Goal: Check status: Check status

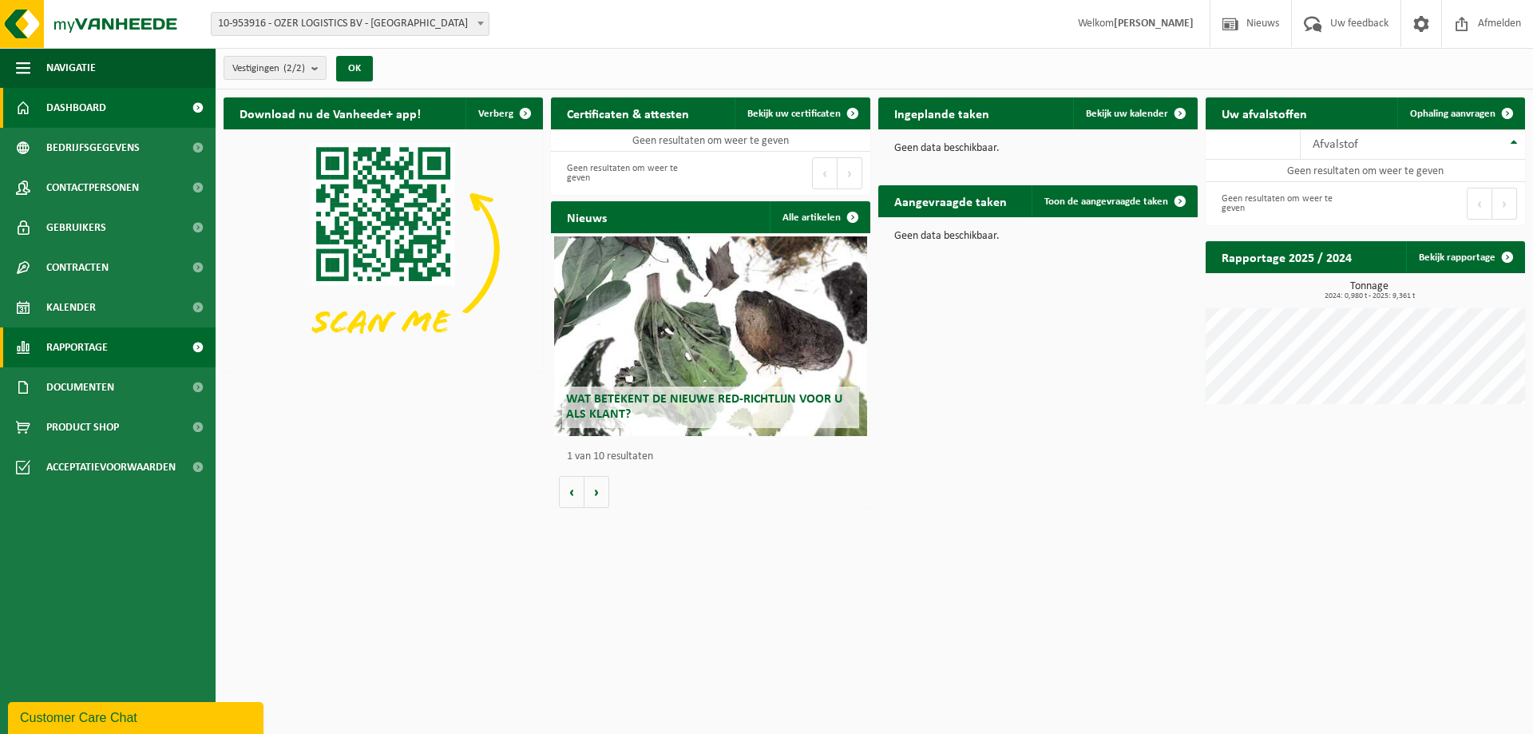
click at [146, 349] on link "Rapportage" at bounding box center [108, 347] width 216 height 40
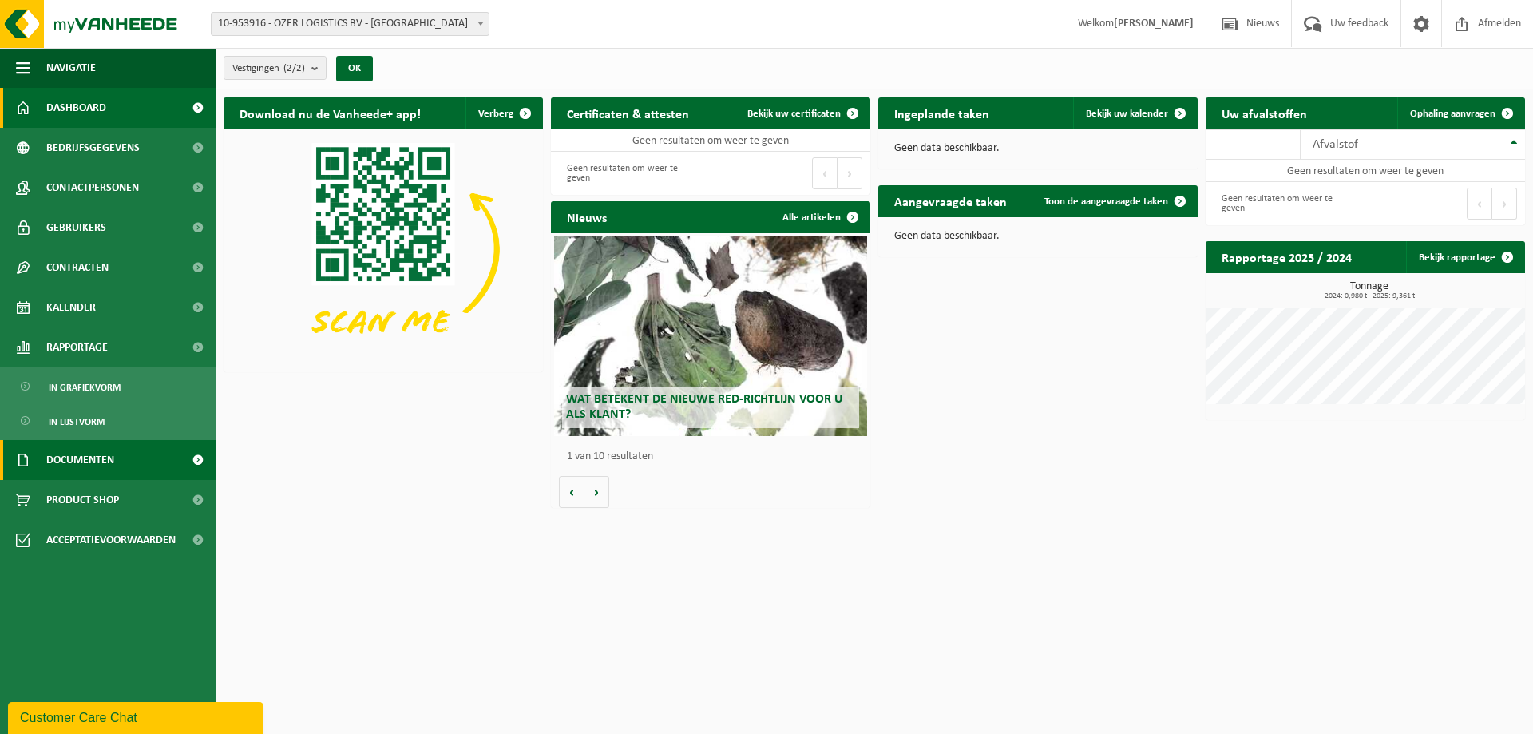
click at [97, 463] on span "Documenten" at bounding box center [80, 460] width 68 height 40
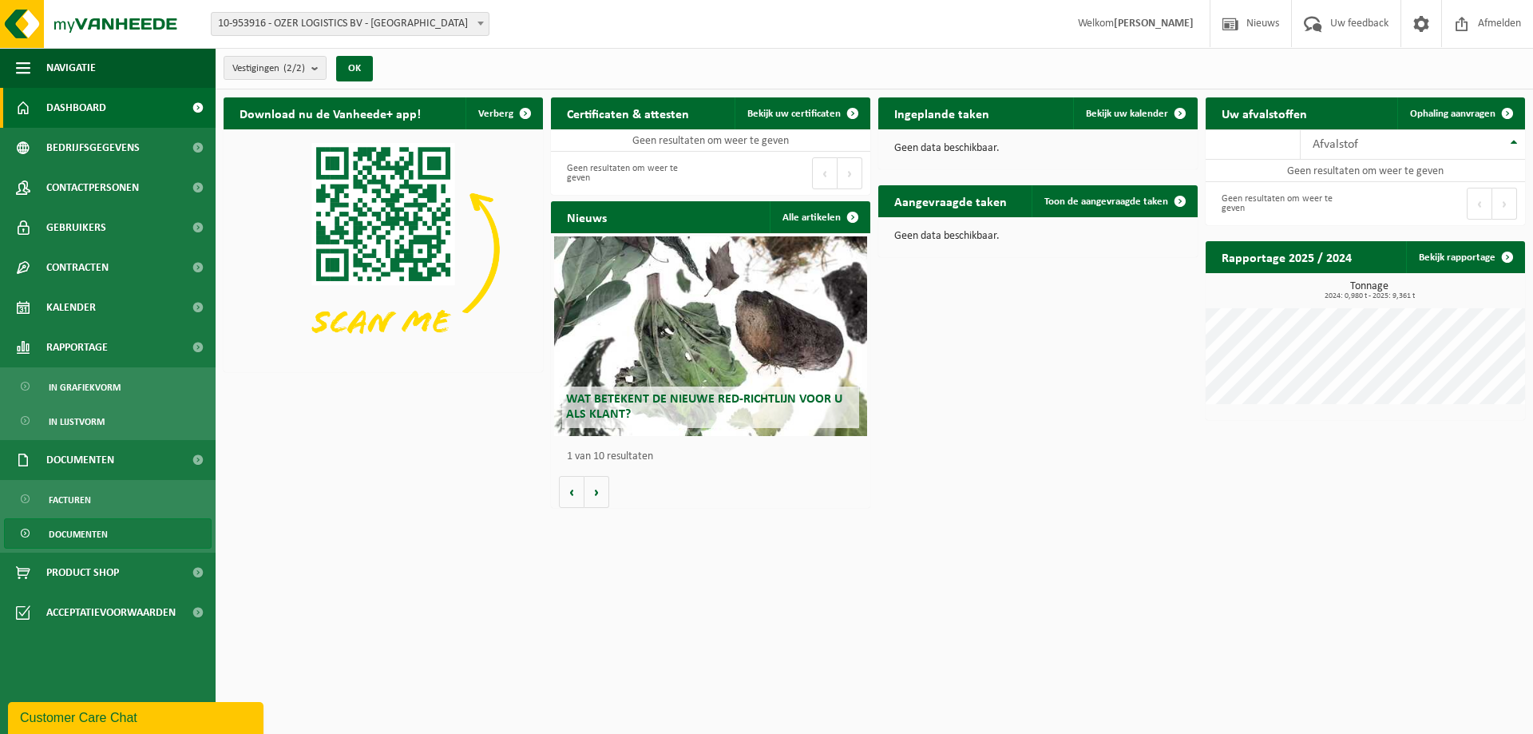
click at [66, 536] on span "Documenten" at bounding box center [78, 534] width 59 height 30
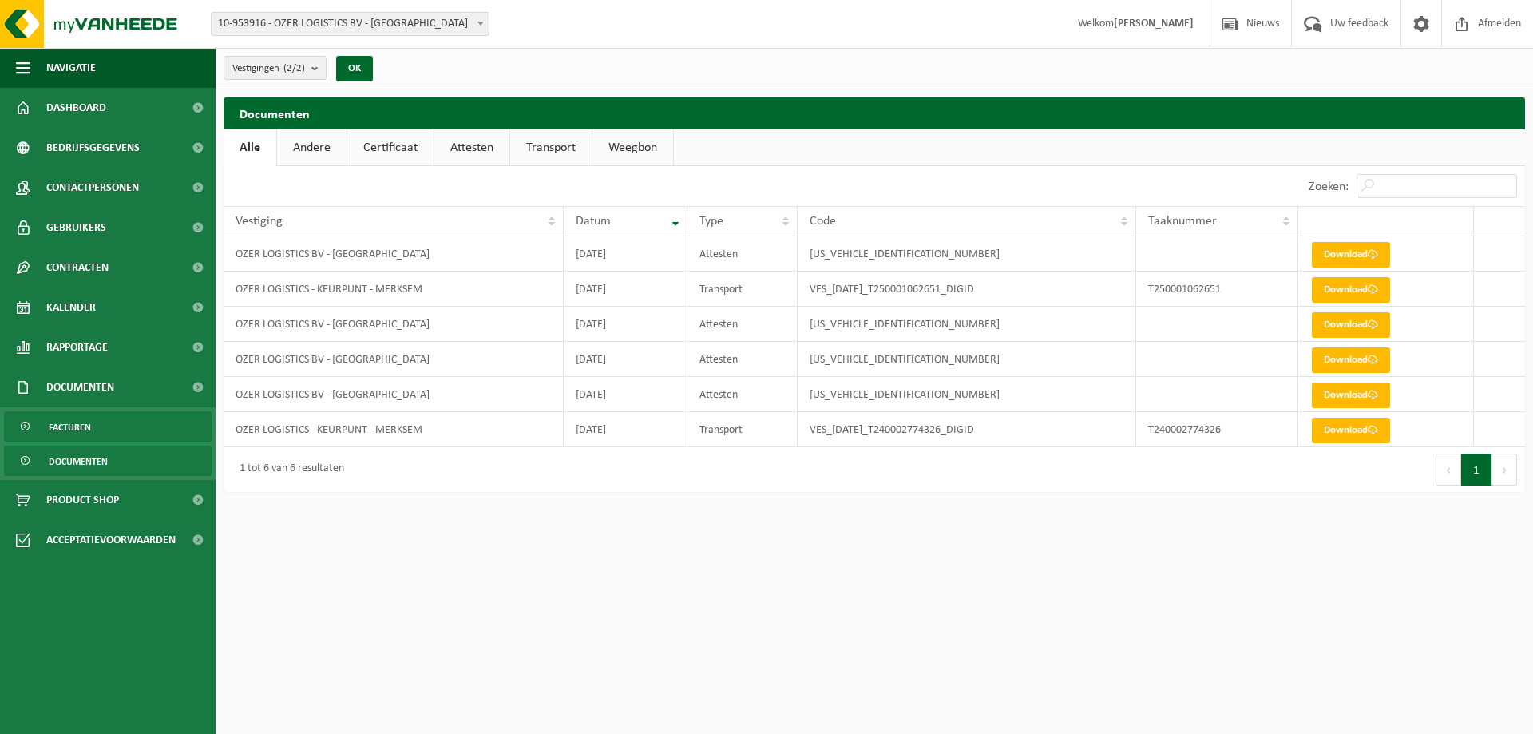
click at [83, 420] on span "Facturen" at bounding box center [70, 427] width 42 height 30
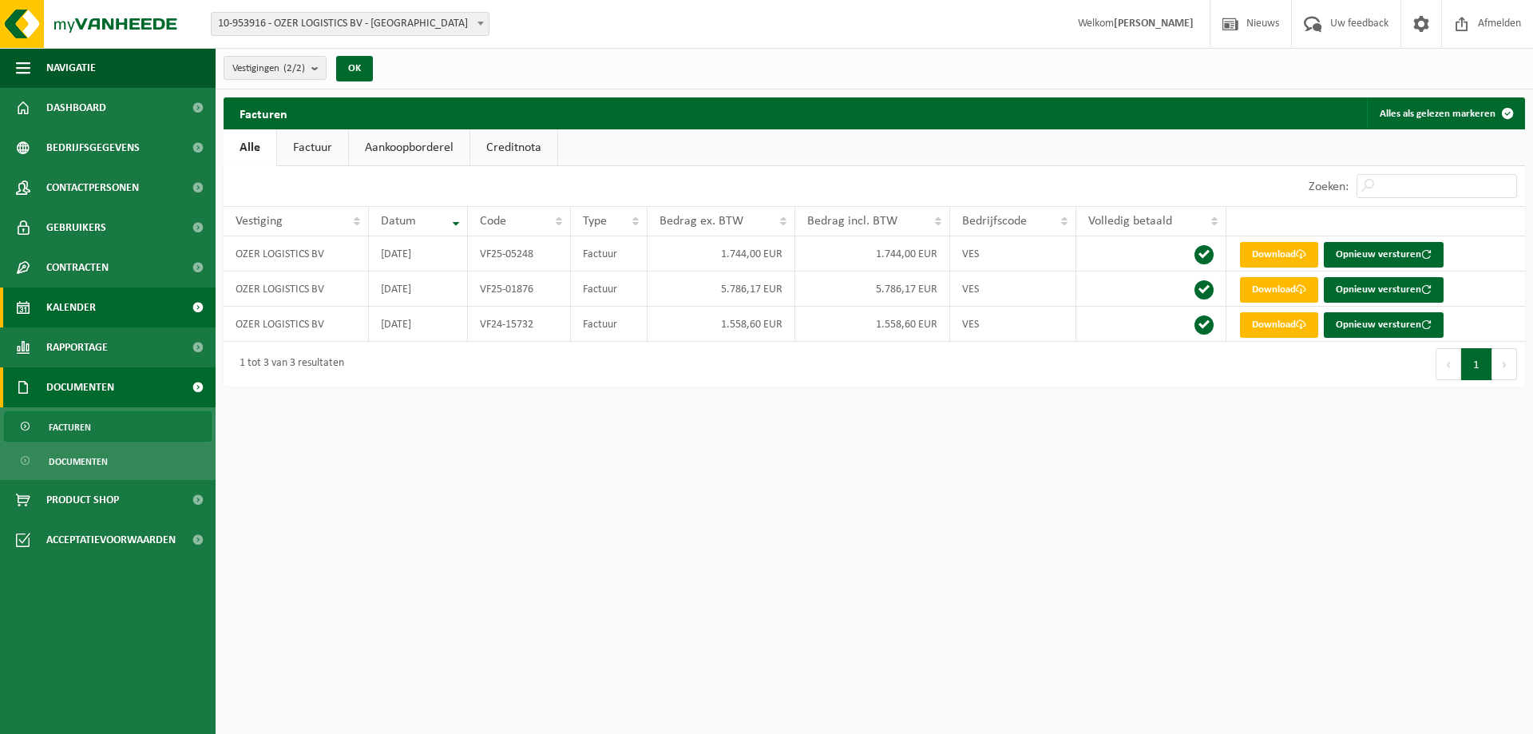
click at [88, 299] on span "Kalender" at bounding box center [71, 307] width 50 height 40
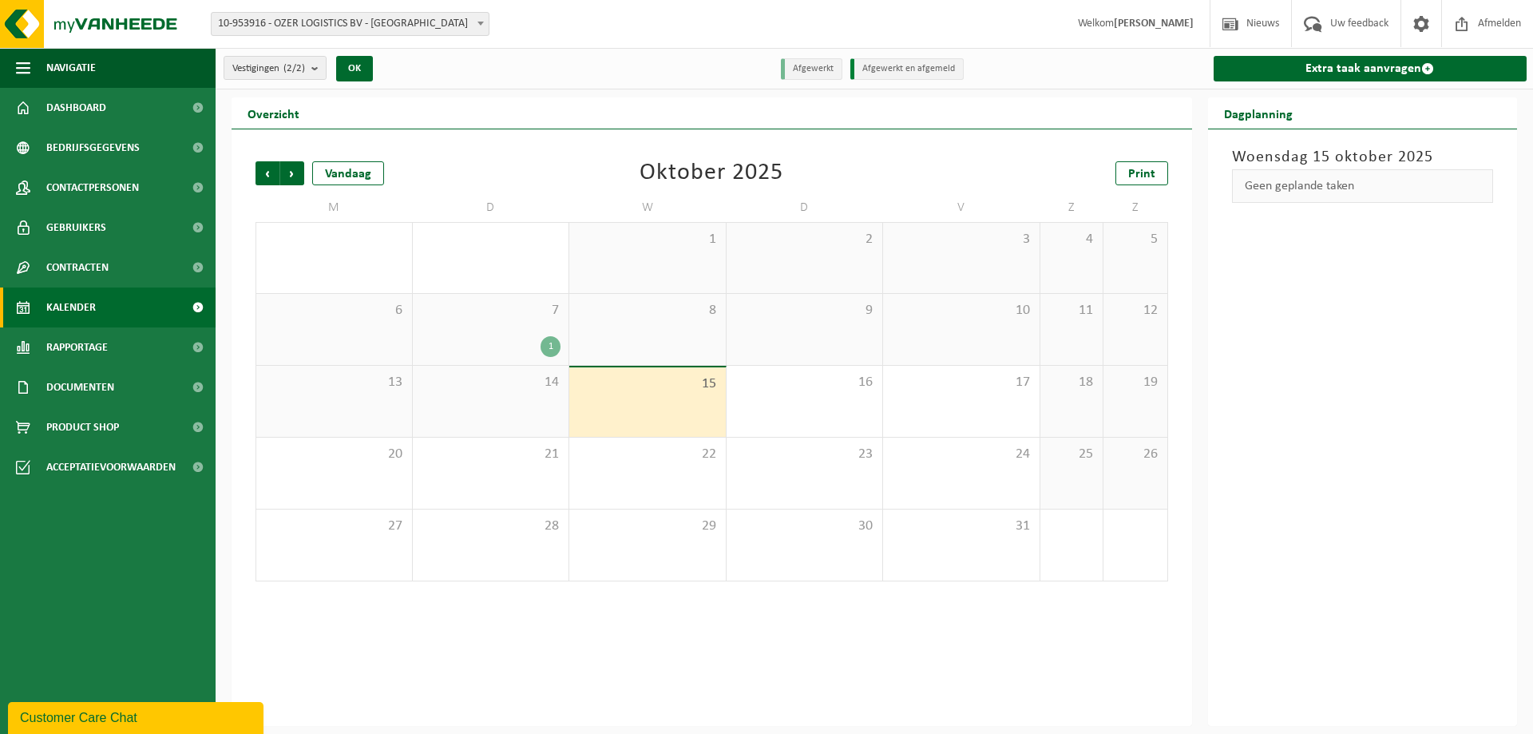
click at [507, 337] on div "1" at bounding box center [491, 346] width 141 height 21
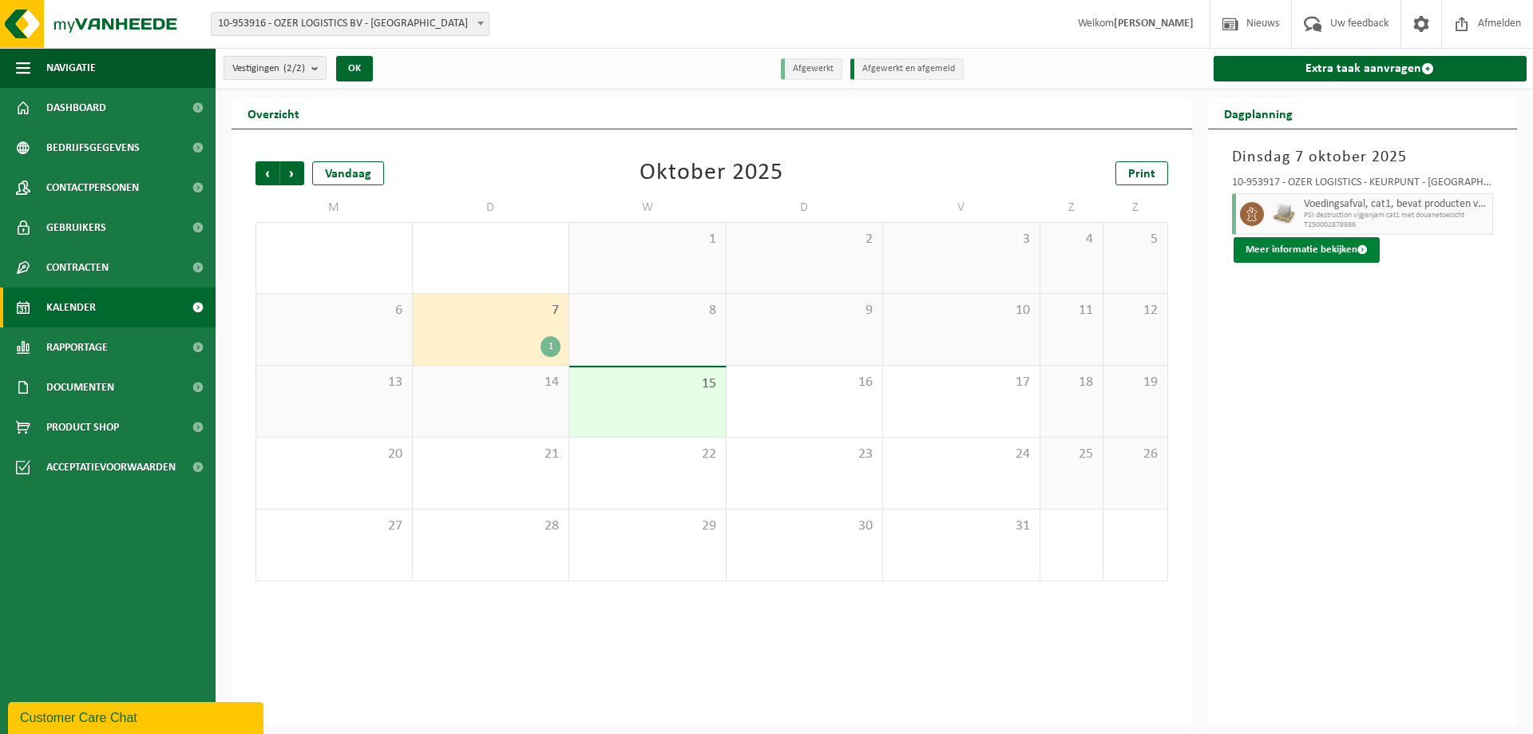
click at [1333, 242] on button "Meer informatie bekijken" at bounding box center [1307, 250] width 146 height 26
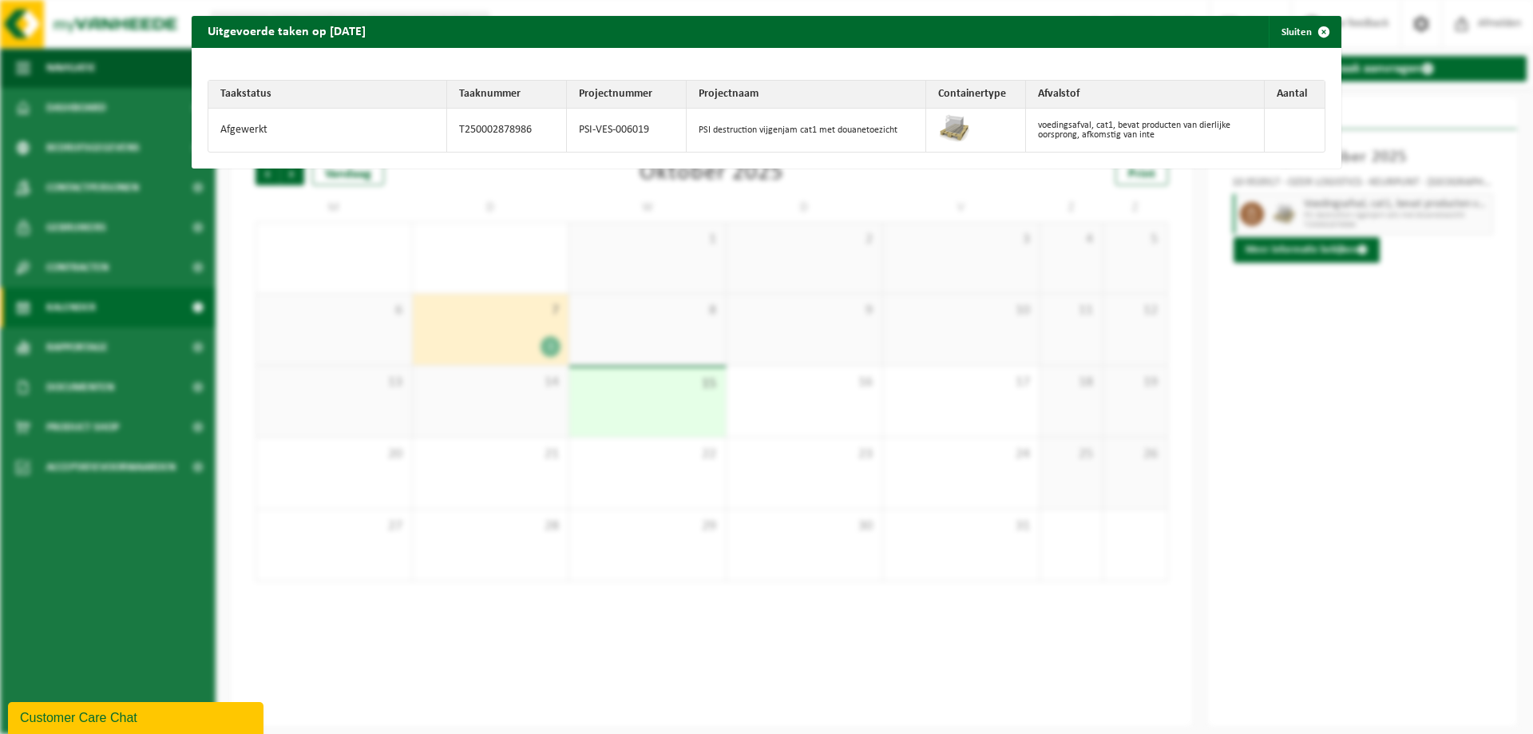
drag, startPoint x: 624, startPoint y: 125, endPoint x: 656, endPoint y: 125, distance: 31.9
click at [624, 125] on td "PSI-VES-006019" at bounding box center [627, 130] width 120 height 43
drag, startPoint x: 897, startPoint y: 134, endPoint x: 783, endPoint y: 128, distance: 114.4
click at [783, 128] on td "PSI destruction vijgenjam cat1 met douanetoezicht" at bounding box center [806, 130] width 239 height 43
click at [1313, 28] on span "button" at bounding box center [1324, 32] width 32 height 32
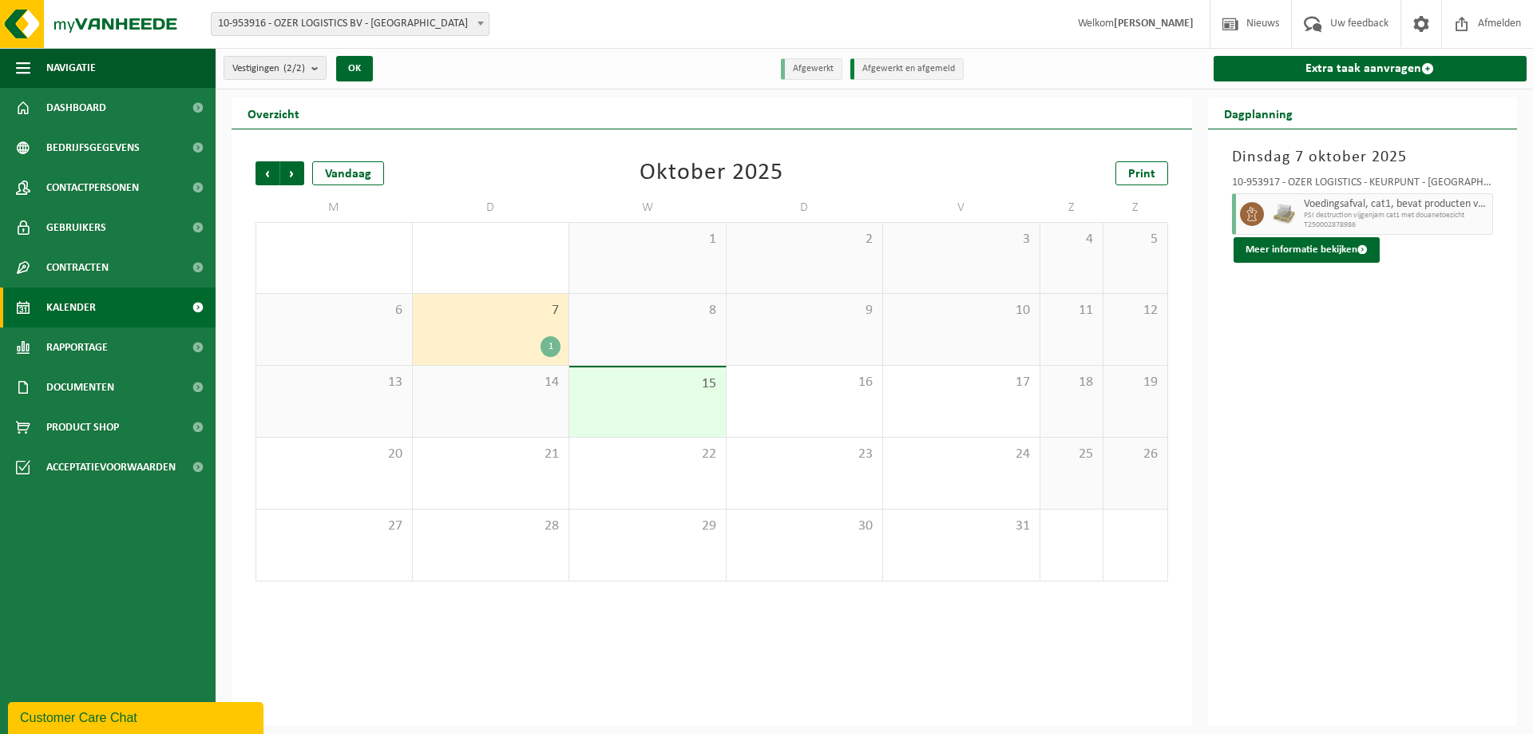
click at [898, 63] on li "Afgewerkt en afgemeld" at bounding box center [906, 69] width 113 height 22
click at [813, 69] on li "Afgewerkt" at bounding box center [811, 69] width 61 height 22
click at [948, 71] on li "Afgewerkt en afgemeld" at bounding box center [906, 69] width 113 height 22
click at [367, 70] on button "OK" at bounding box center [354, 69] width 37 height 26
